Goal: Navigation & Orientation: Find specific page/section

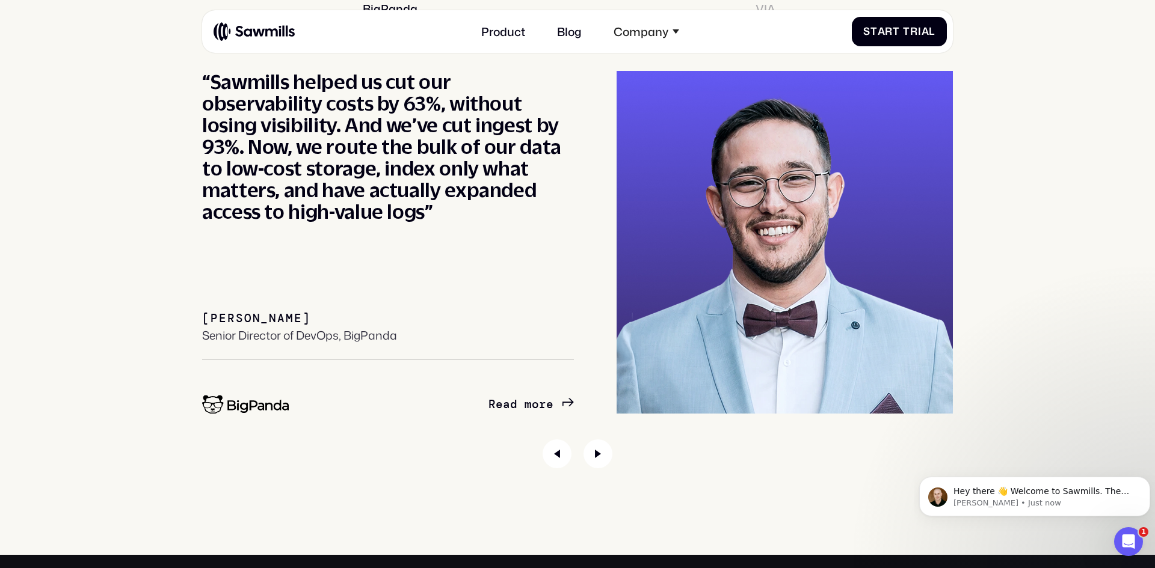
scroll to position [5424, 0]
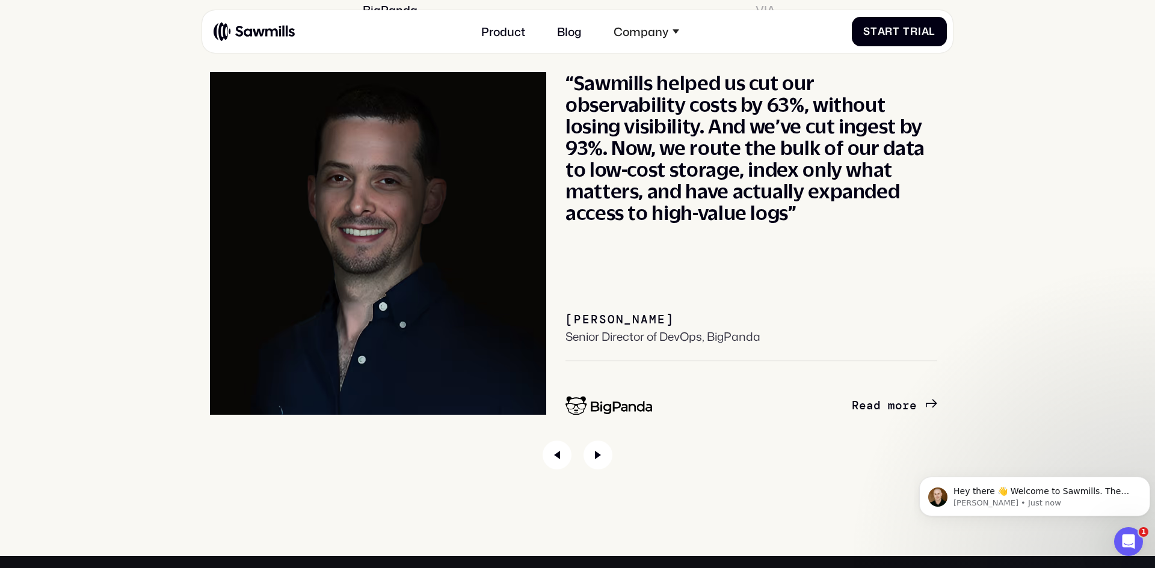
click at [862, 156] on div "“Sawmills helped us cut our observability costs by 63%, without losing visibili…" at bounding box center [751, 148] width 372 height 152
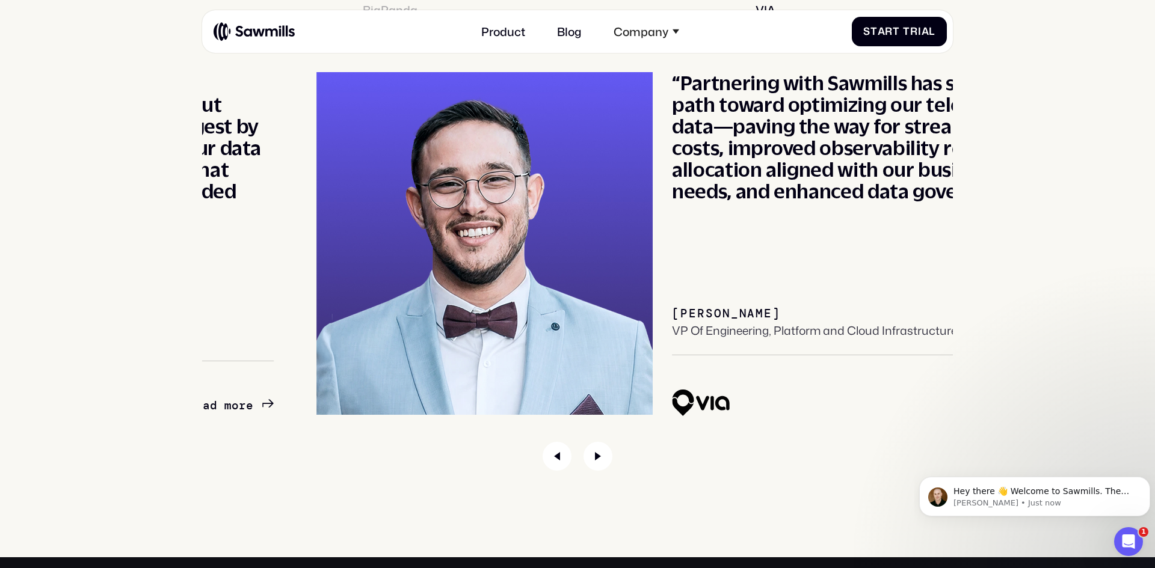
click at [784, 250] on div "“Partnering with Sawmills has set us on a path toward optimizing our telemetry …" at bounding box center [858, 244] width 372 height 344
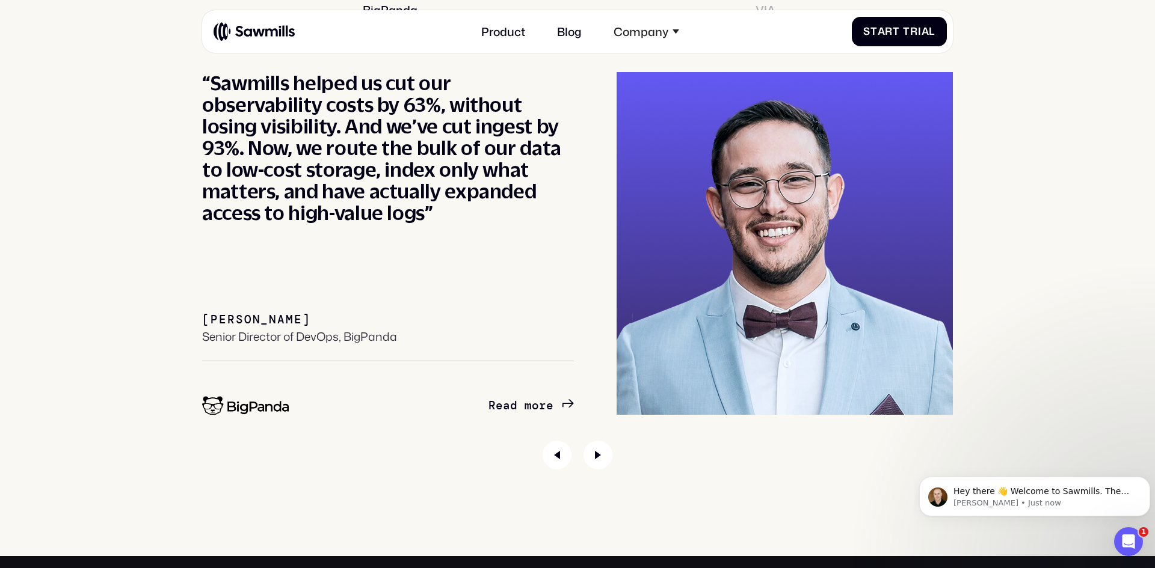
click at [989, 251] on div "Customers BigPanda VIA “Partnering with Sawmills has set us on a path toward op…" at bounding box center [577, 216] width 1126 height 508
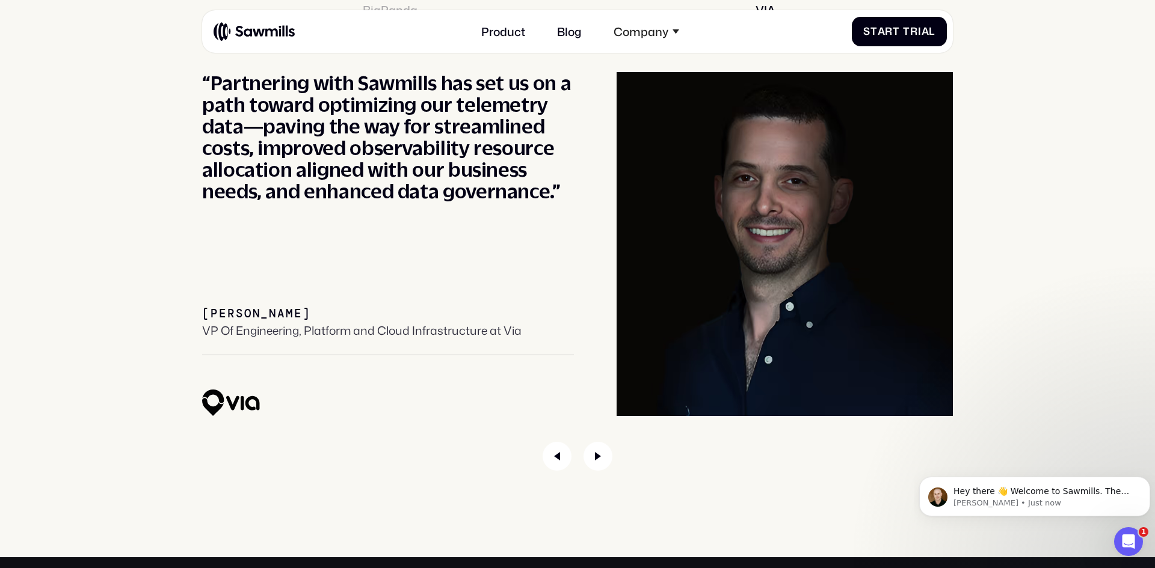
click at [875, 247] on div "“Partnering with Sawmills has set us on a path toward optimizing our telemetry …" at bounding box center [577, 244] width 751 height 344
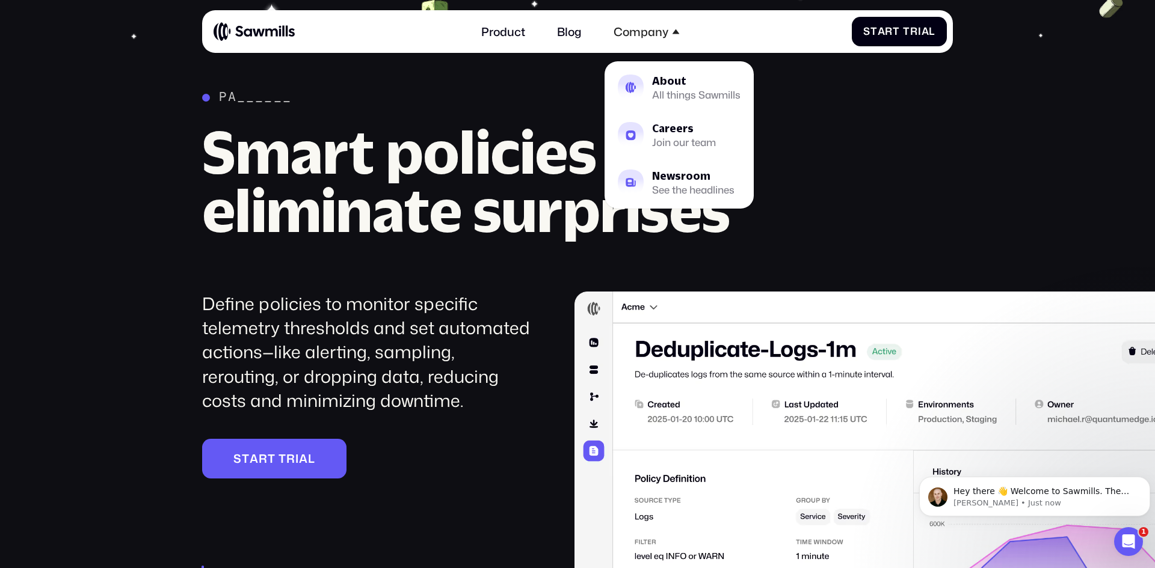
scroll to position [1942, 0]
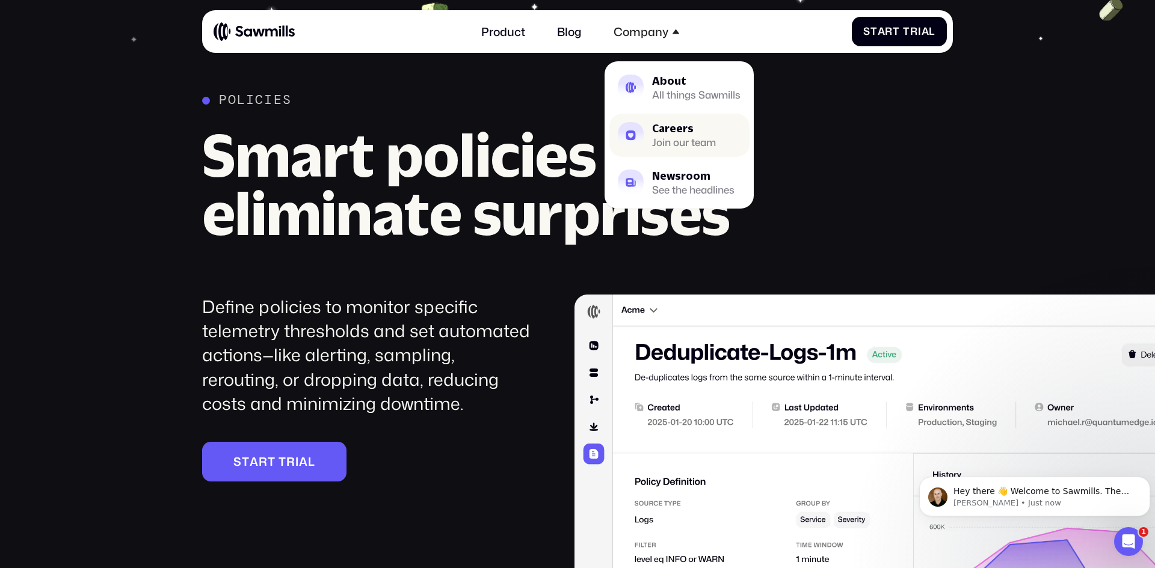
click at [651, 134] on link "Careers Join our team" at bounding box center [679, 135] width 140 height 43
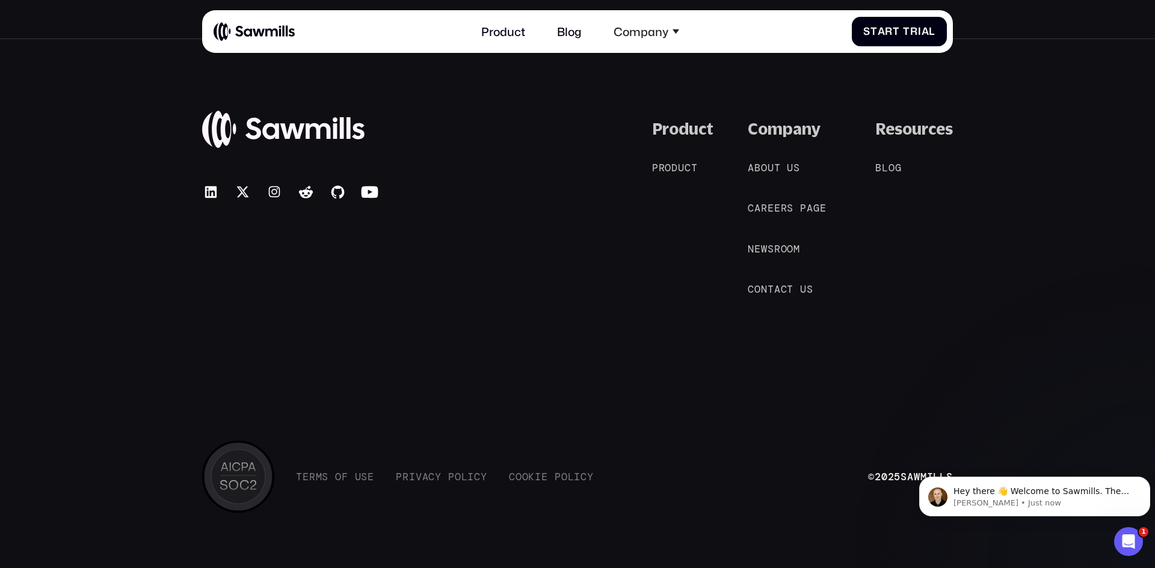
scroll to position [1578, 0]
